Goal: Task Accomplishment & Management: Manage account settings

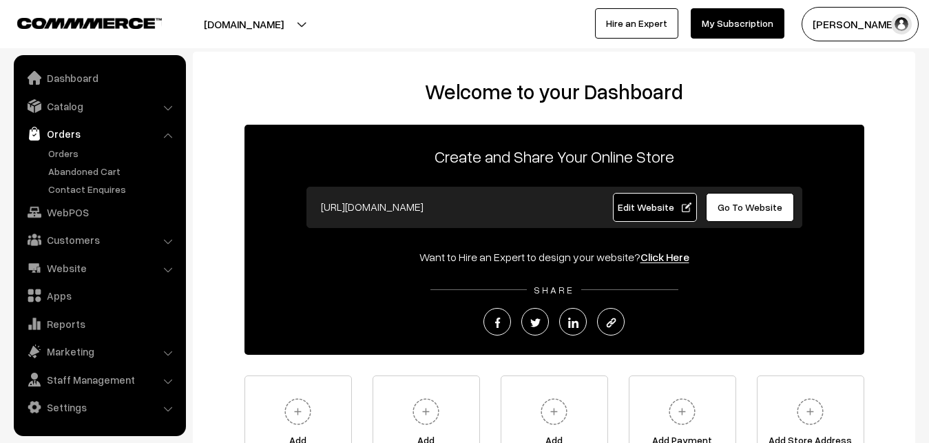
click at [71, 156] on link "Orders" at bounding box center [113, 153] width 136 height 14
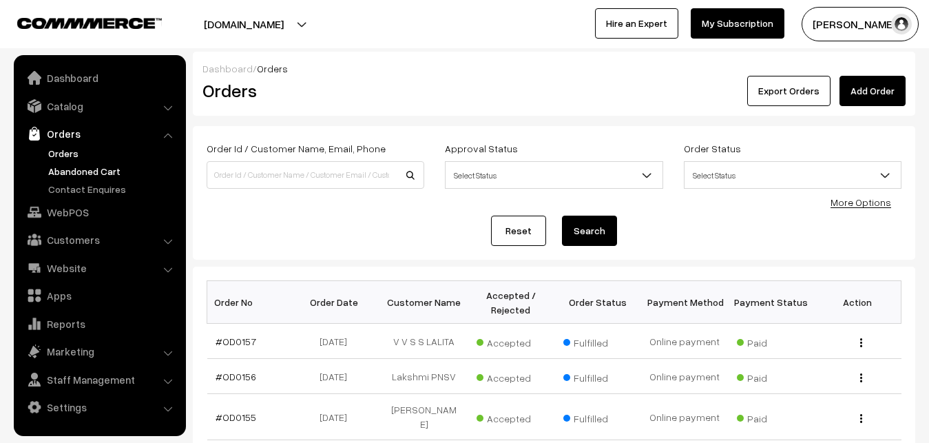
click at [78, 171] on link "Abandoned Cart" at bounding box center [113, 171] width 136 height 14
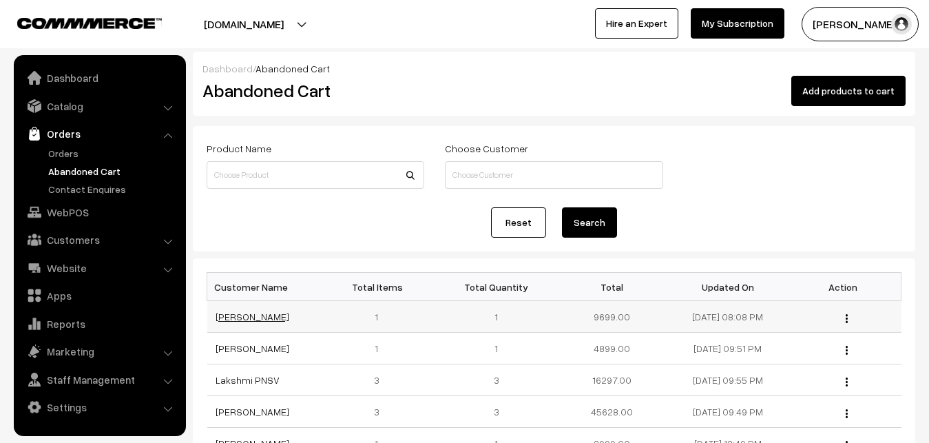
click at [246, 316] on link "[PERSON_NAME]" at bounding box center [252, 316] width 74 height 12
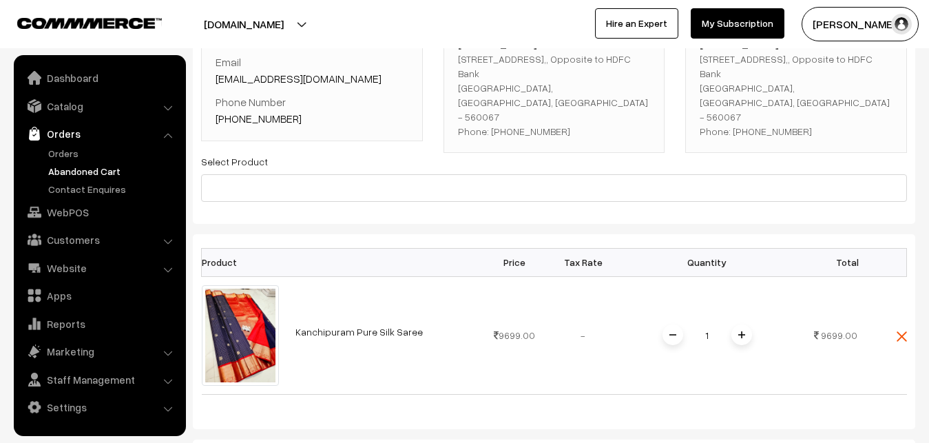
scroll to position [70, 0]
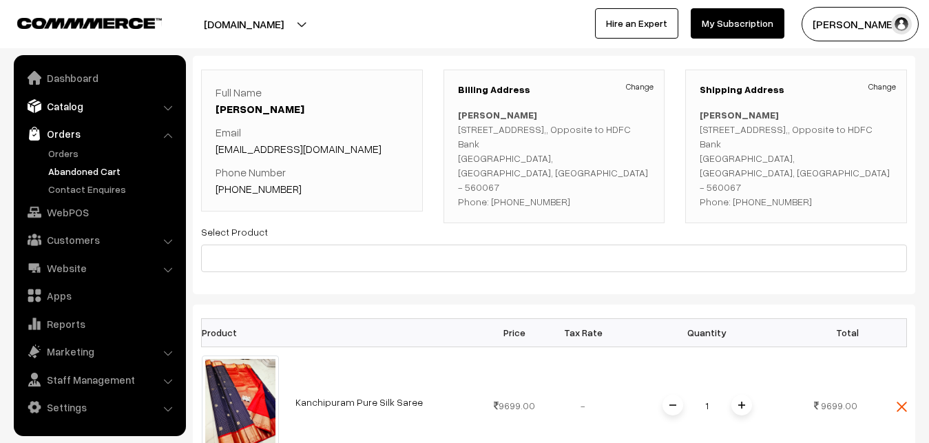
click at [82, 105] on link "Catalog" at bounding box center [99, 106] width 164 height 25
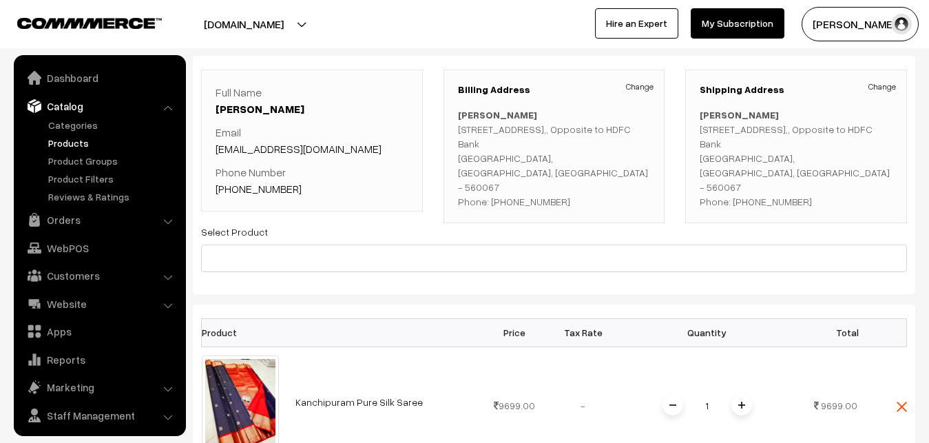
click at [81, 139] on link "Products" at bounding box center [113, 143] width 136 height 14
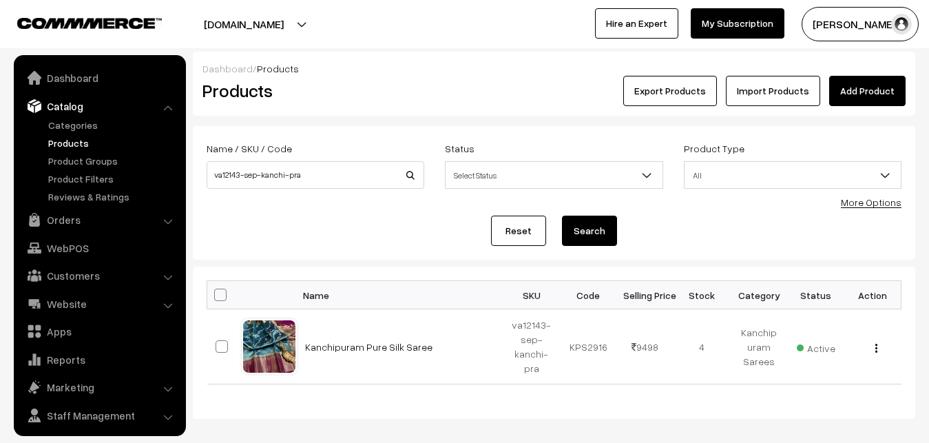
scroll to position [33, 0]
